Goal: Transaction & Acquisition: Purchase product/service

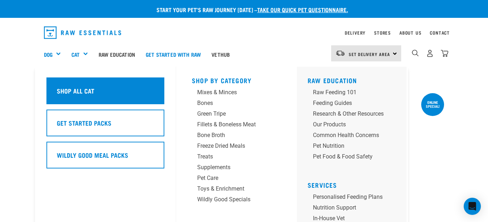
click at [80, 93] on h5 "Shop All Cat" at bounding box center [76, 90] width 38 height 9
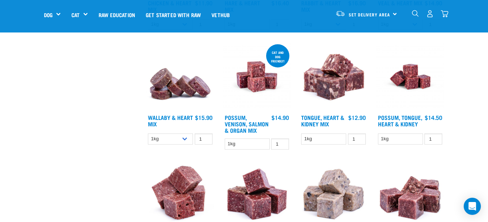
scroll to position [453, 0]
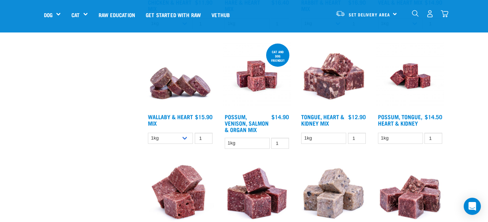
click at [328, 120] on h4 "Tongue, Heart & Kidney Mix" at bounding box center [323, 121] width 45 height 14
click at [330, 82] on img at bounding box center [333, 76] width 68 height 68
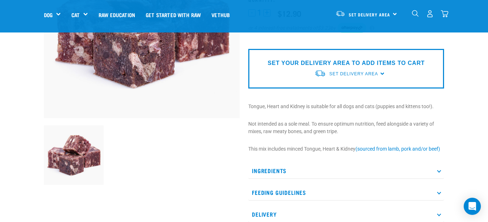
scroll to position [131, 0]
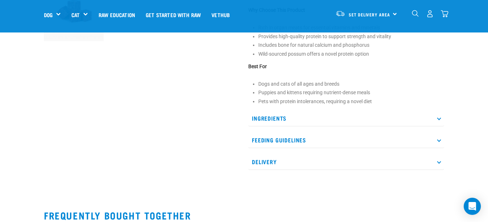
scroll to position [275, 0]
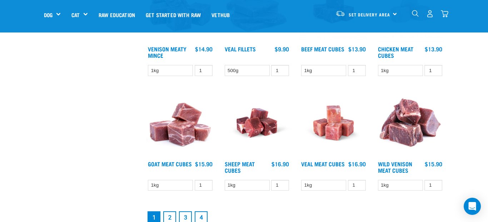
scroll to position [878, 0]
